Goal: Information Seeking & Learning: Learn about a topic

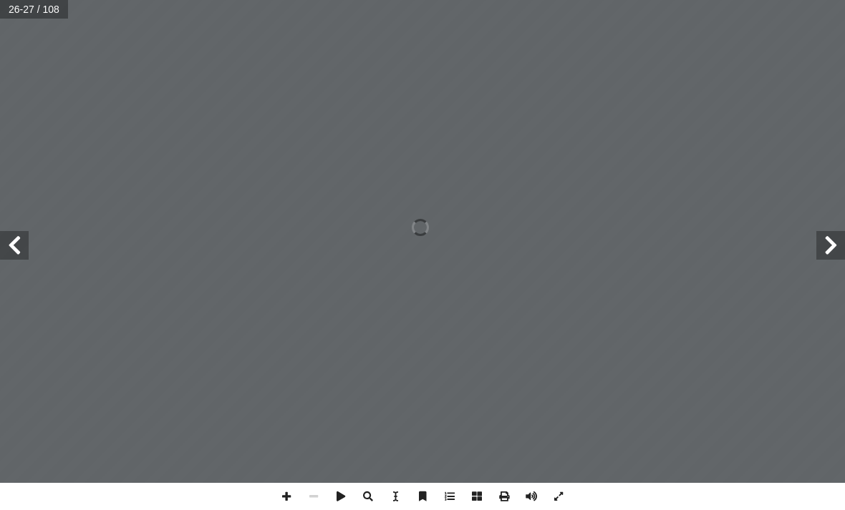
scroll to position [124, 0]
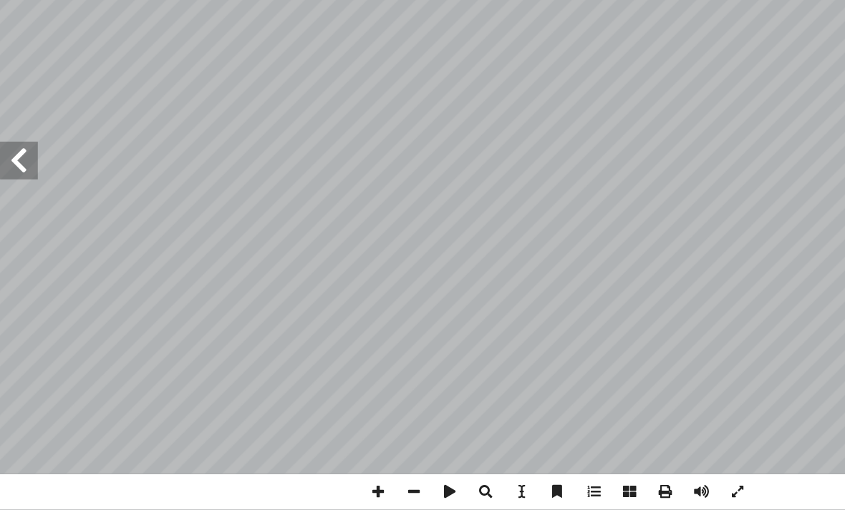
click at [16, 231] on span at bounding box center [14, 245] width 29 height 29
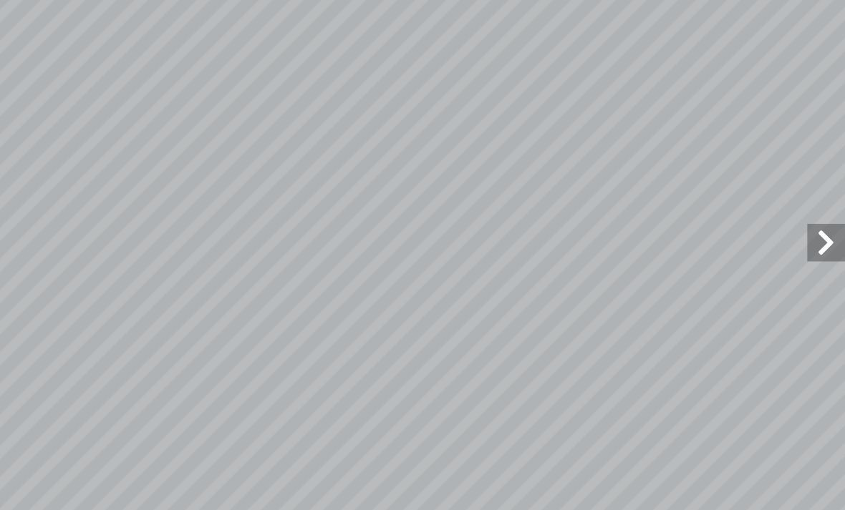
click at [816, 231] on span at bounding box center [830, 245] width 29 height 29
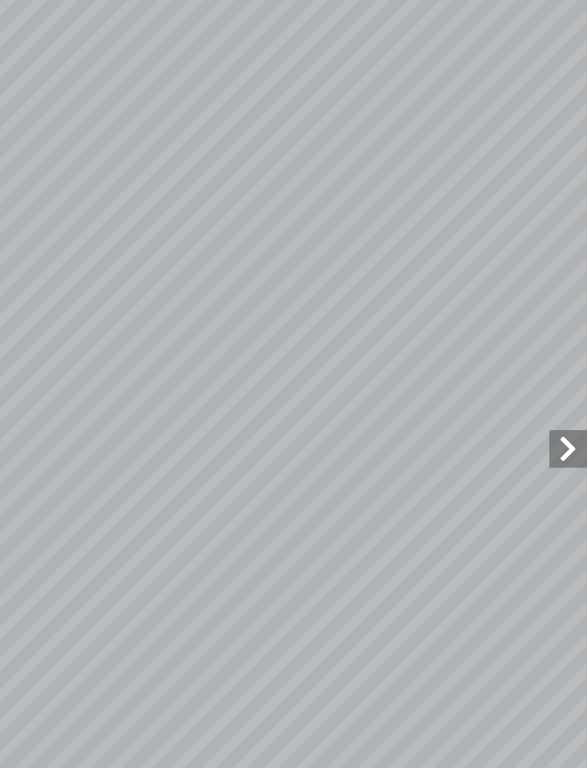
click at [558, 360] on span at bounding box center [572, 374] width 29 height 29
click at [16, 360] on span at bounding box center [14, 374] width 29 height 29
click at [21, 360] on span at bounding box center [14, 374] width 29 height 29
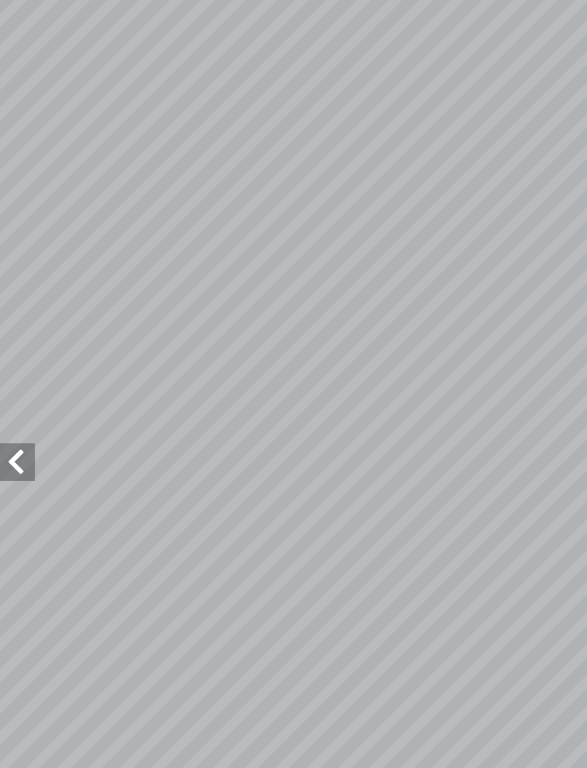
click at [14, 360] on span at bounding box center [14, 374] width 29 height 29
click at [12, 360] on span at bounding box center [14, 374] width 29 height 29
click at [558, 360] on span at bounding box center [572, 374] width 29 height 29
click at [21, 360] on span at bounding box center [14, 374] width 29 height 29
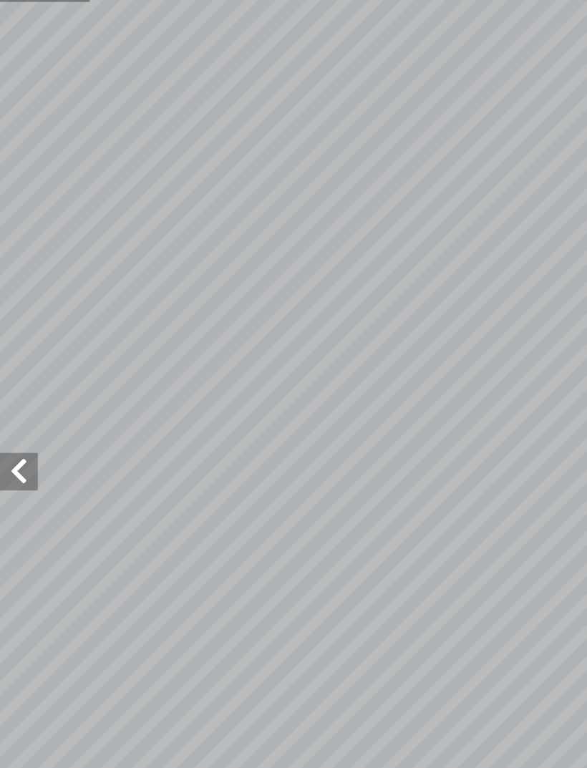
click at [22, 360] on span at bounding box center [14, 374] width 29 height 29
click at [17, 360] on span at bounding box center [14, 374] width 29 height 29
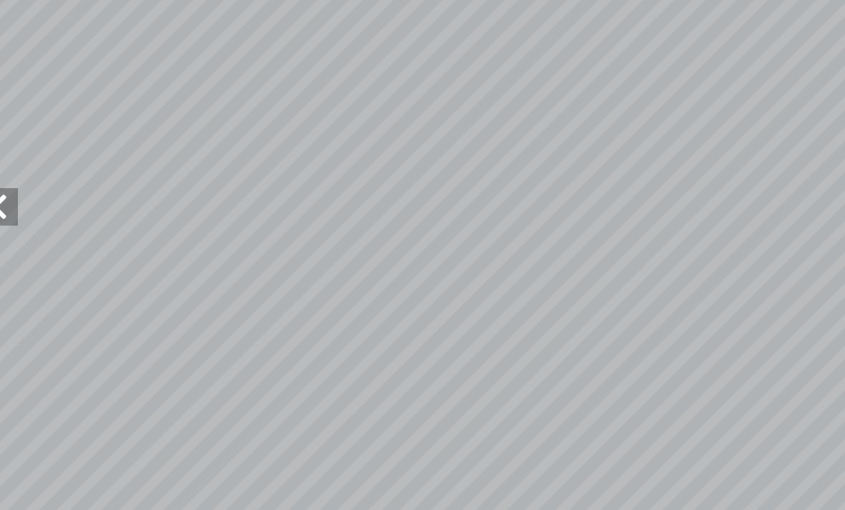
click at [8, 231] on span at bounding box center [14, 245] width 29 height 29
